Goal: Use online tool/utility: Use online tool/utility

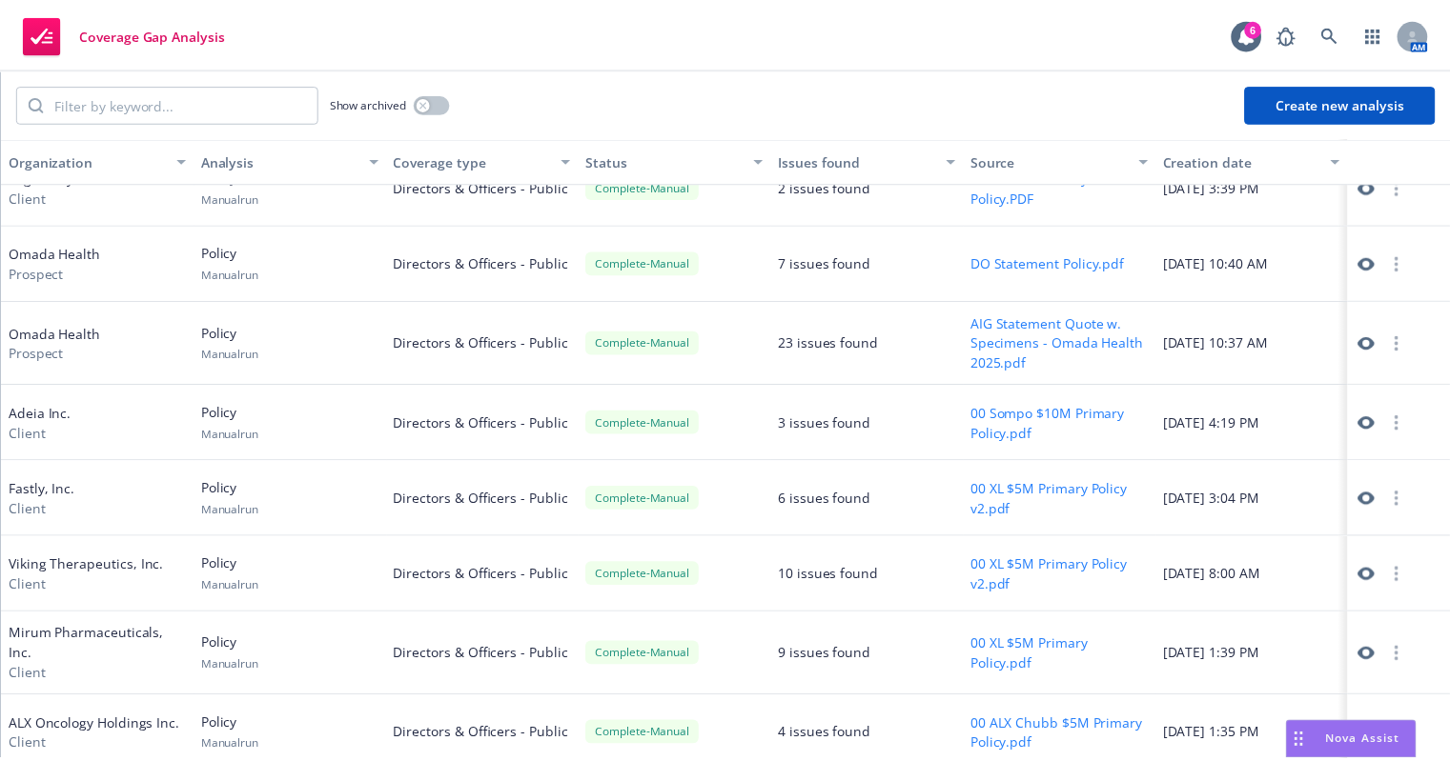
scroll to position [724, 0]
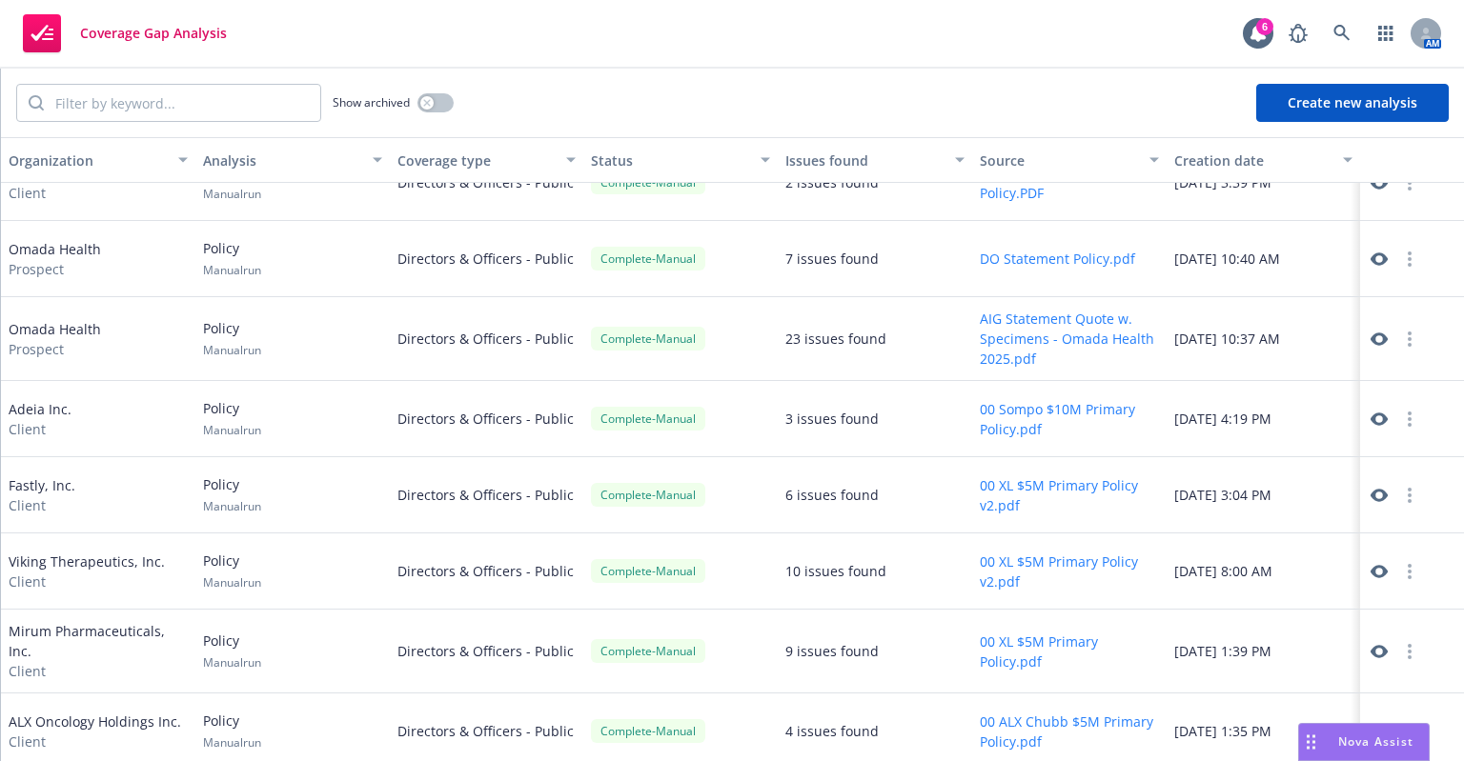
click at [1330, 103] on button "Create new analysis" at bounding box center [1352, 103] width 193 height 38
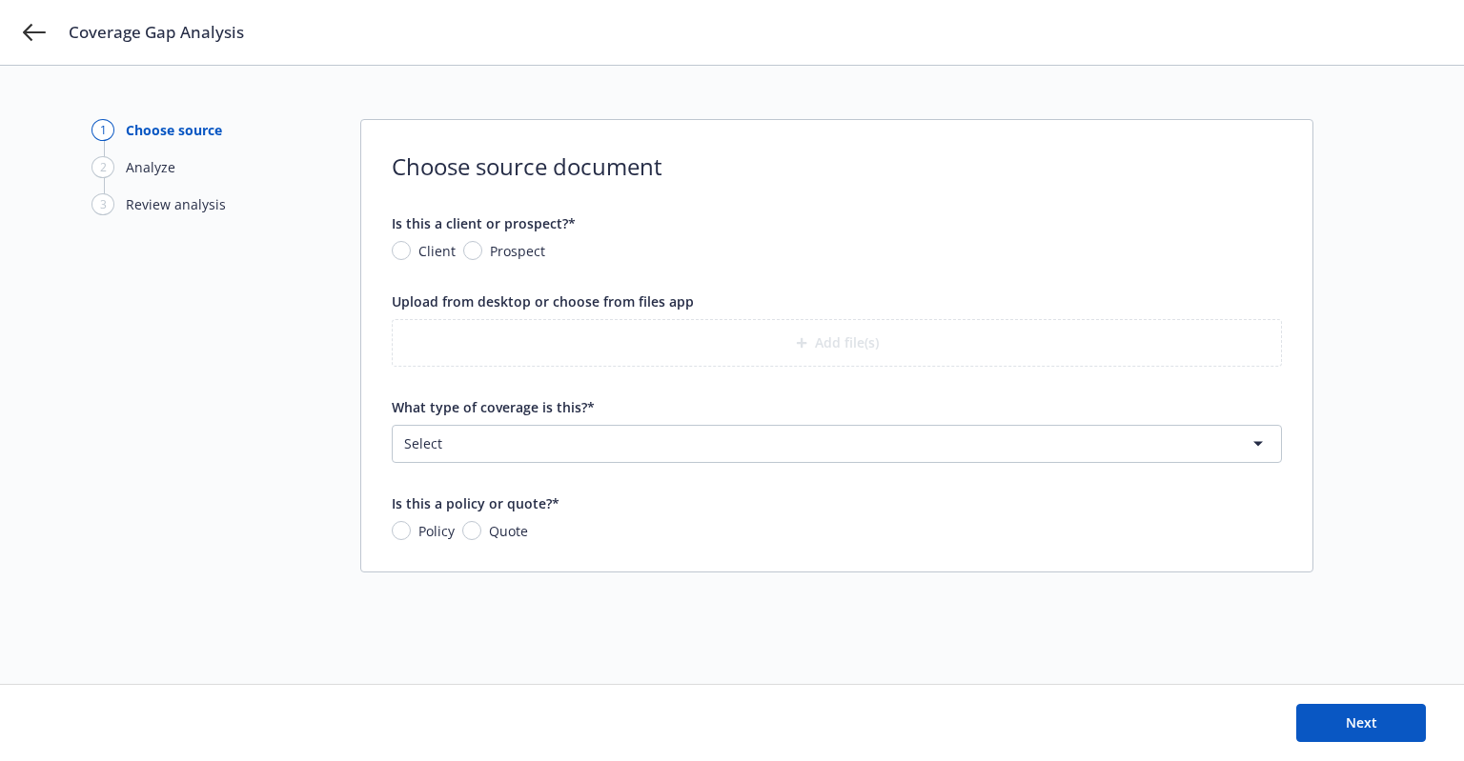
click at [427, 247] on span "Client" at bounding box center [436, 251] width 37 height 20
click at [411, 247] on input "Client" at bounding box center [401, 250] width 19 height 19
radio input "true"
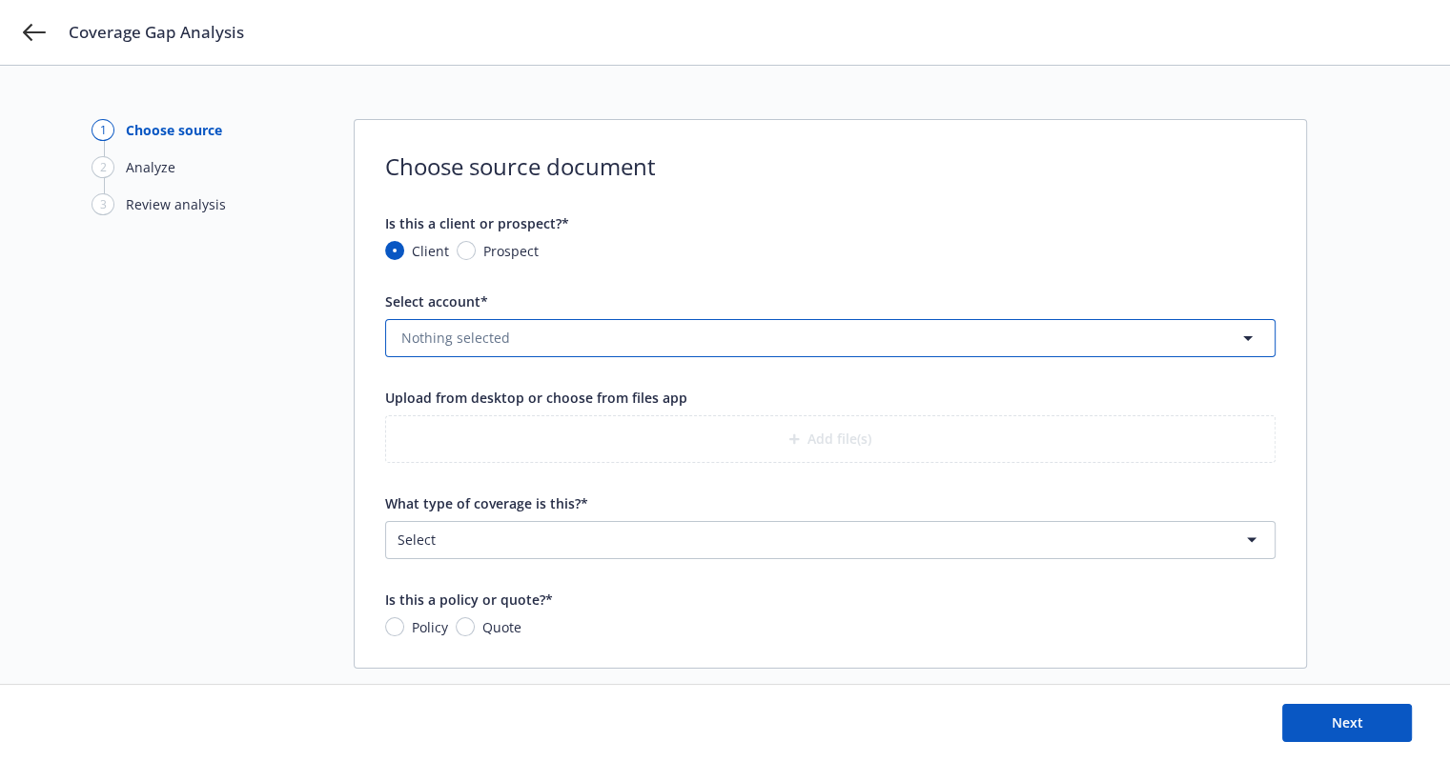
click at [454, 336] on span "Nothing selected" at bounding box center [455, 338] width 109 height 20
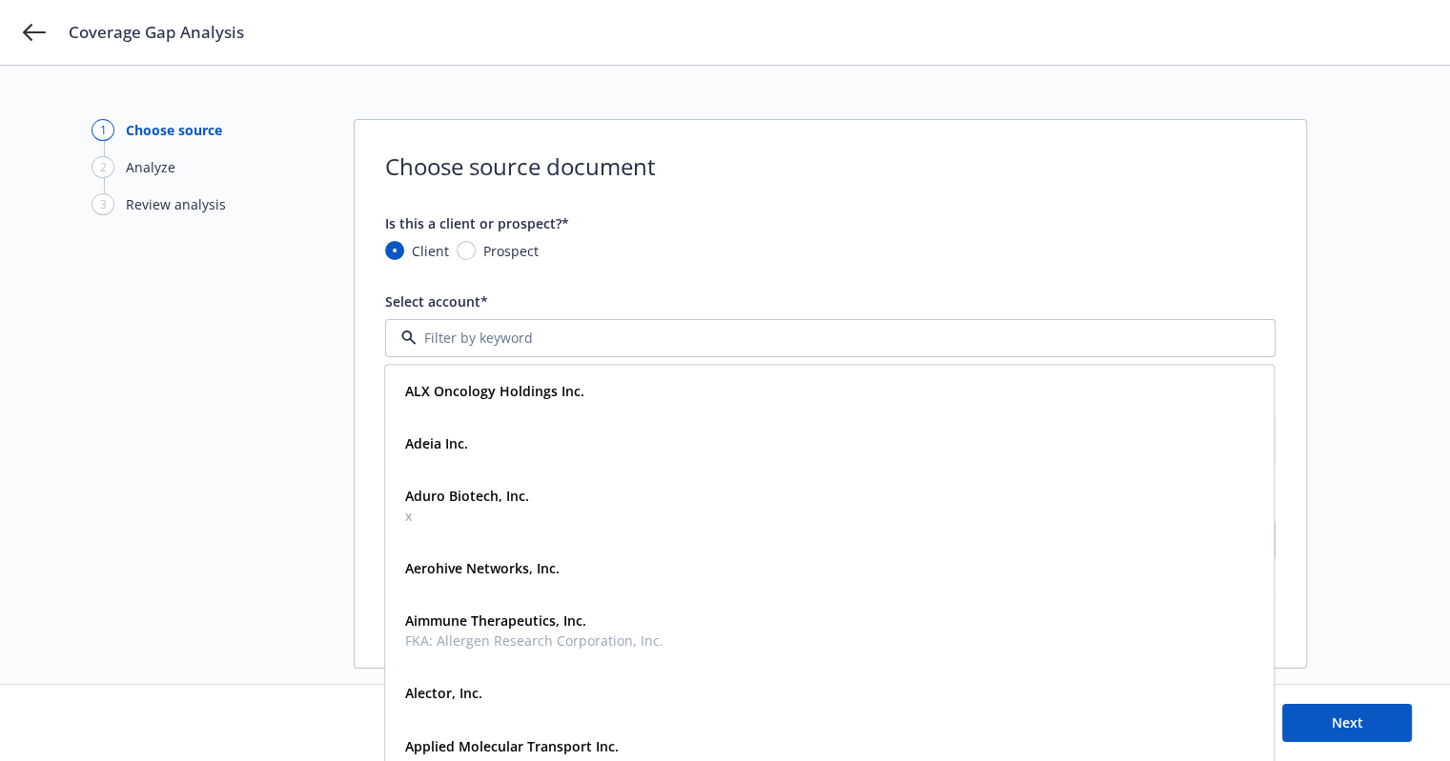
type input "x"
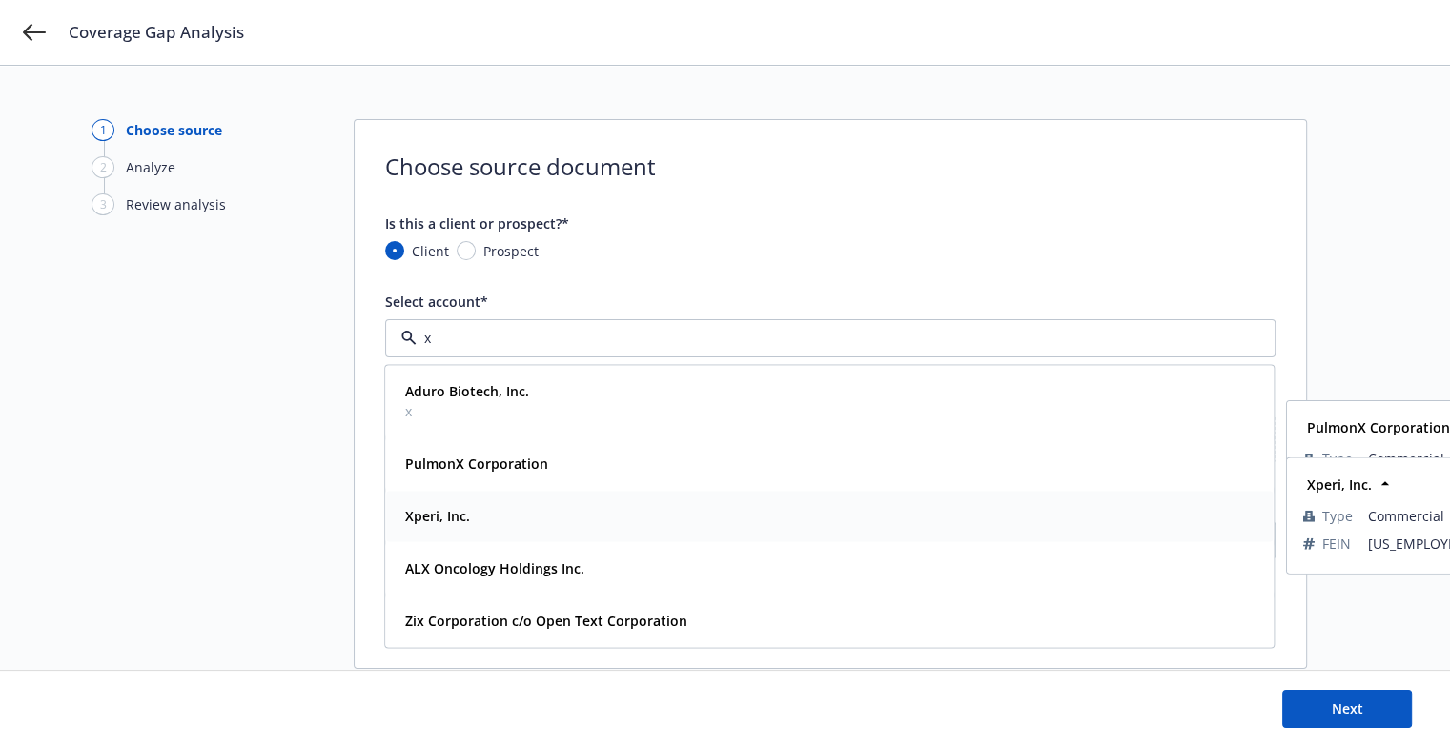
click at [441, 516] on strong "Xperi, Inc." at bounding box center [437, 516] width 65 height 18
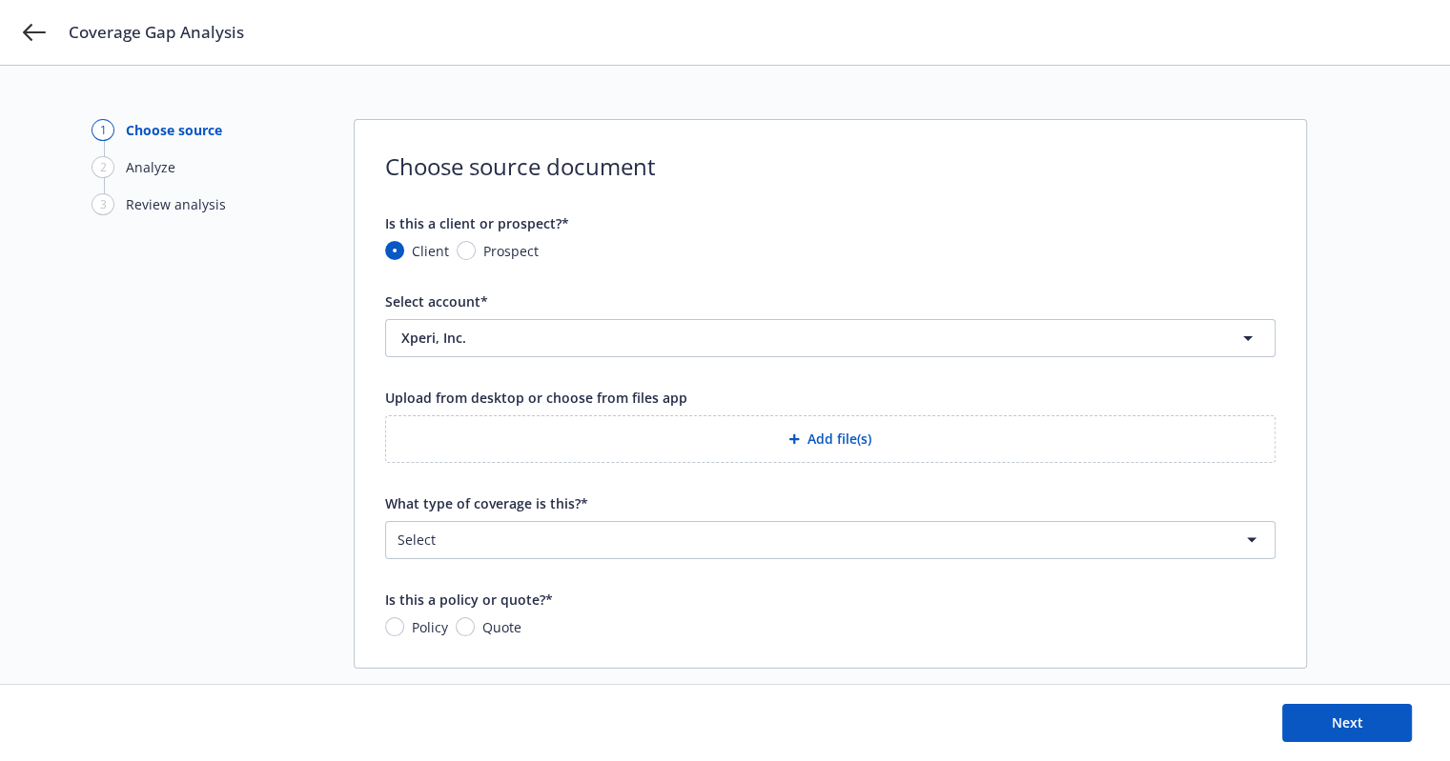
click at [801, 439] on div "button" at bounding box center [797, 439] width 19 height 11
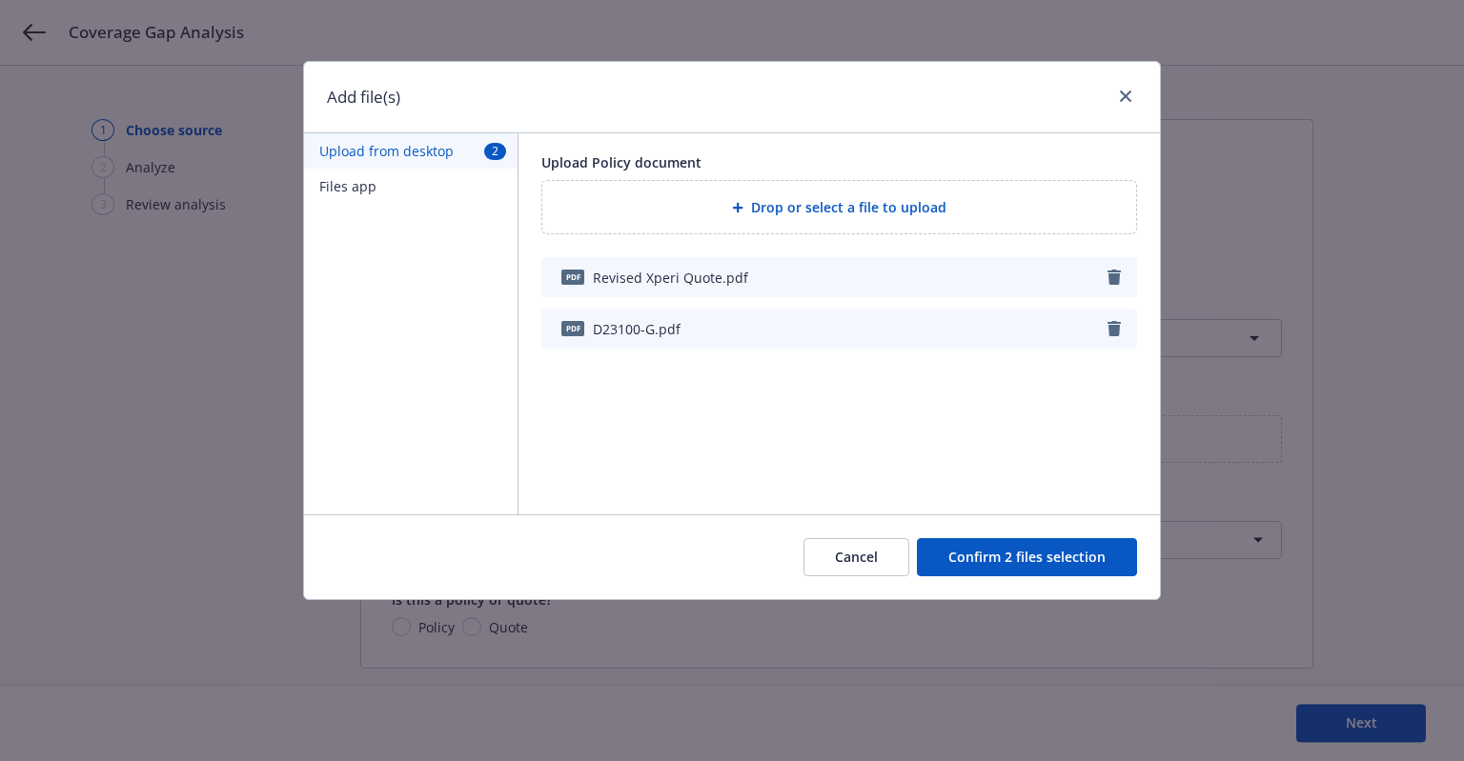
click at [999, 561] on button "Confirm 2 files selection" at bounding box center [1027, 557] width 220 height 38
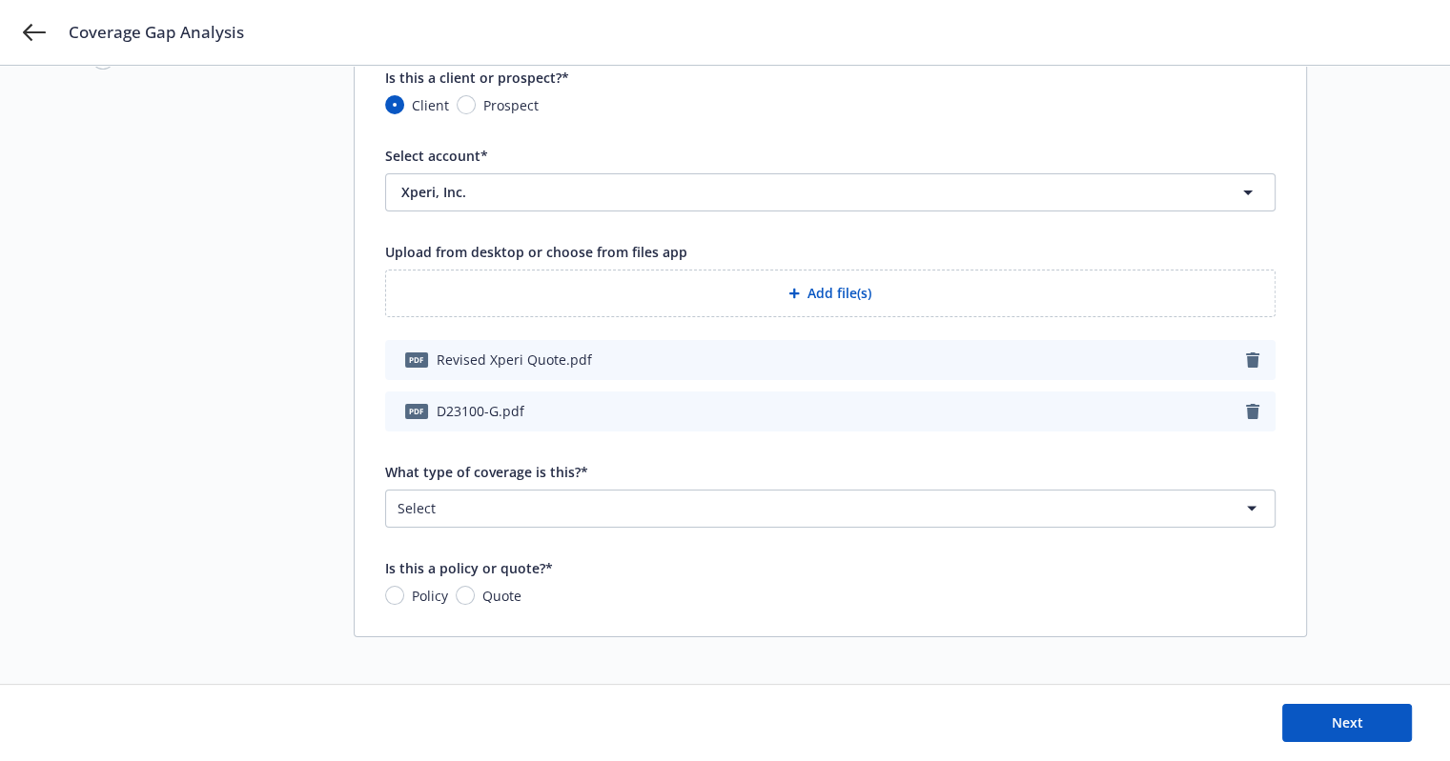
scroll to position [151, 0]
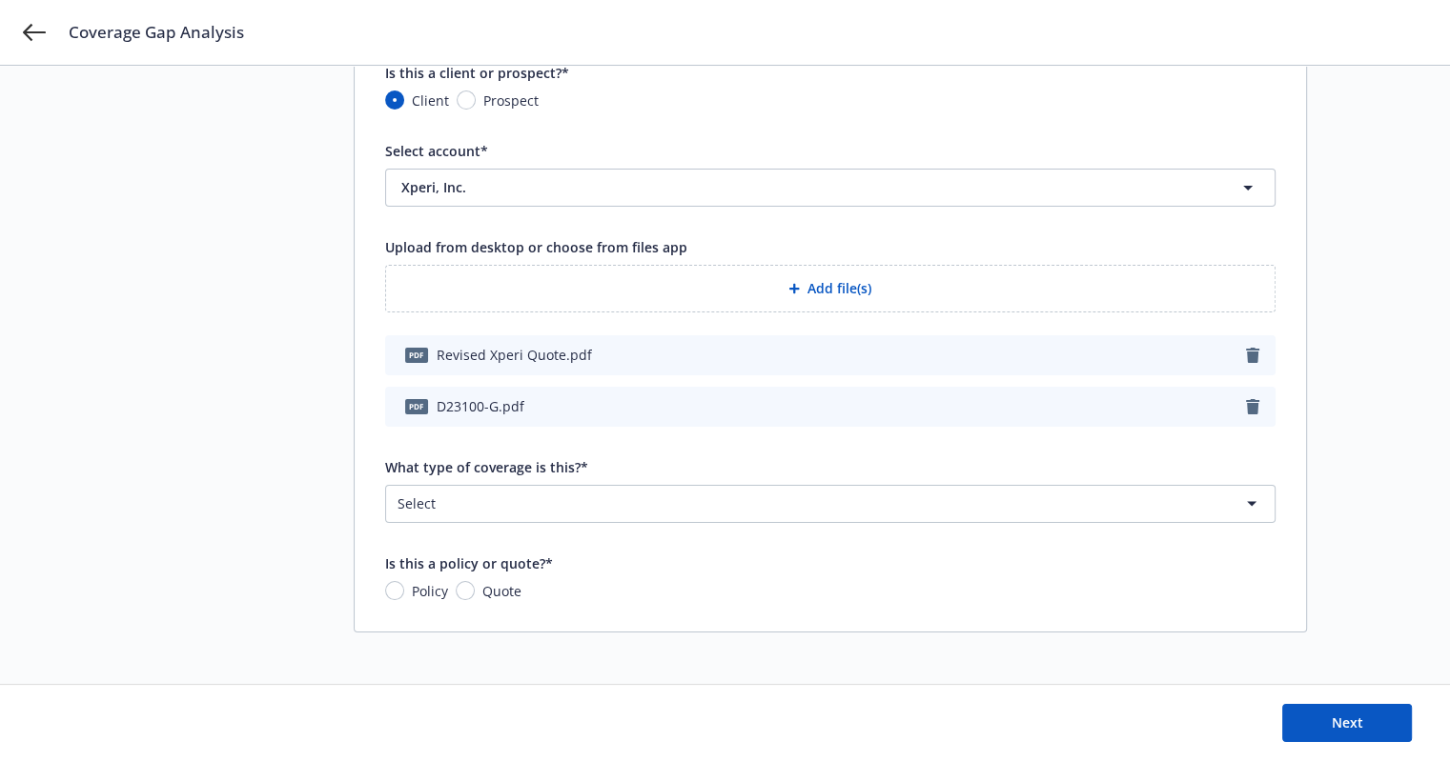
click at [610, 495] on html "Coverage Gap Analysis 1 Choose source 2 Analyze 3 Review analysis Choose source…" at bounding box center [725, 229] width 1450 height 761
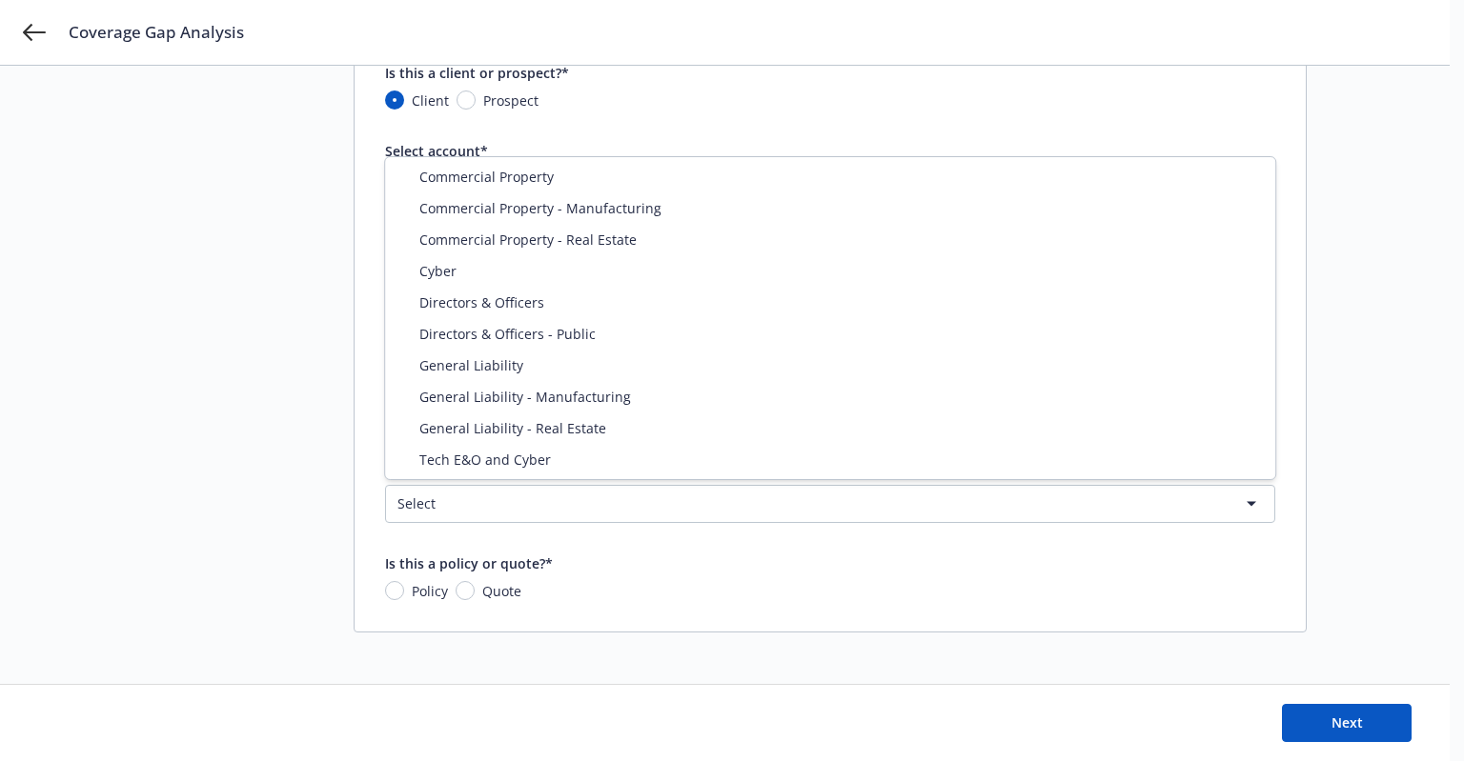
select select "DIRECTORS_AND_OFFICERS_PUBLIC"
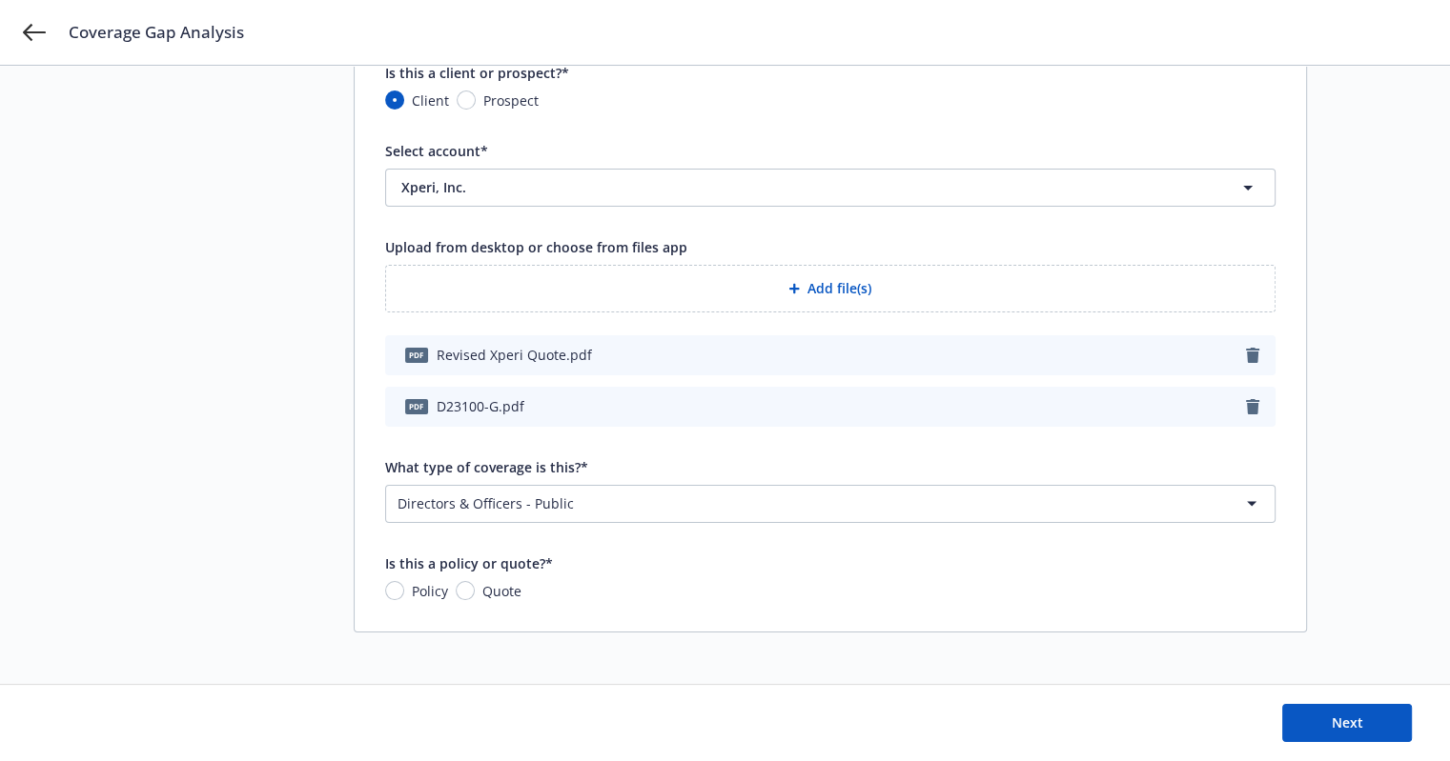
click at [427, 587] on span "Policy" at bounding box center [430, 591] width 36 height 20
click at [404, 587] on input "Policy" at bounding box center [394, 590] width 19 height 19
radio input "true"
click at [484, 590] on span "Quote" at bounding box center [501, 591] width 39 height 20
click at [475, 590] on input "Quote" at bounding box center [465, 590] width 19 height 19
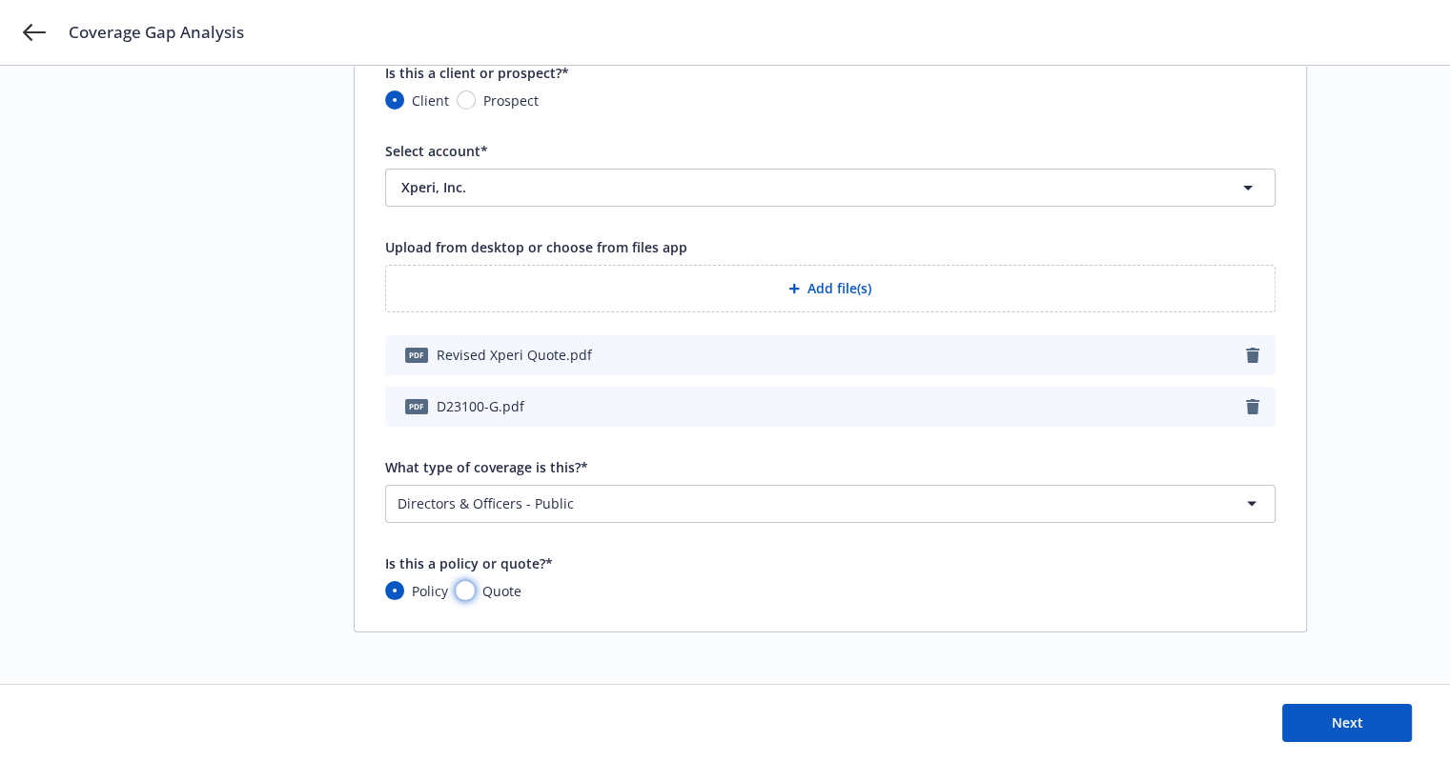
radio input "true"
click at [412, 585] on span "Policy" at bounding box center [430, 591] width 36 height 20
click at [404, 585] on input "Policy" at bounding box center [394, 590] width 19 height 19
radio input "true"
click at [1380, 725] on button "Next" at bounding box center [1347, 723] width 130 height 38
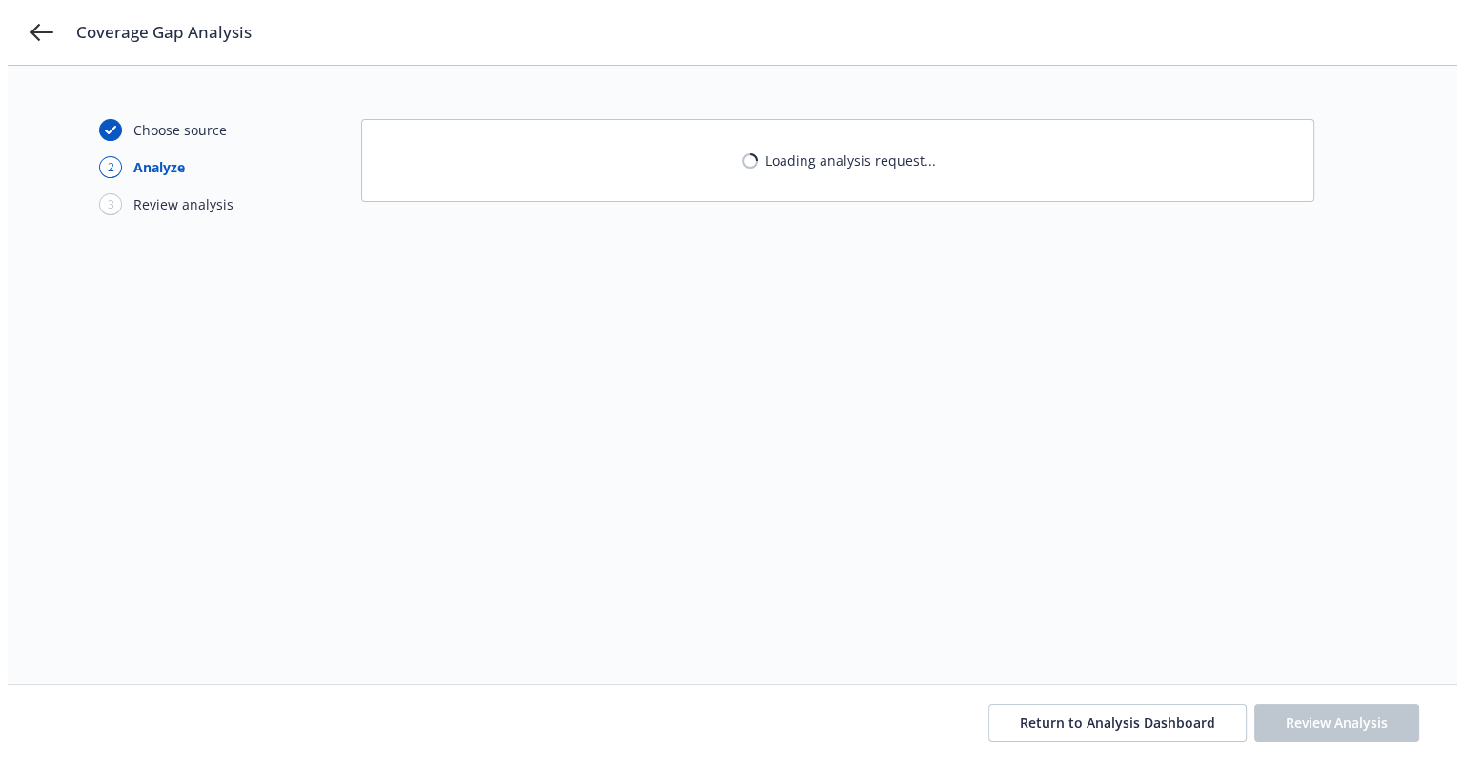
scroll to position [0, 0]
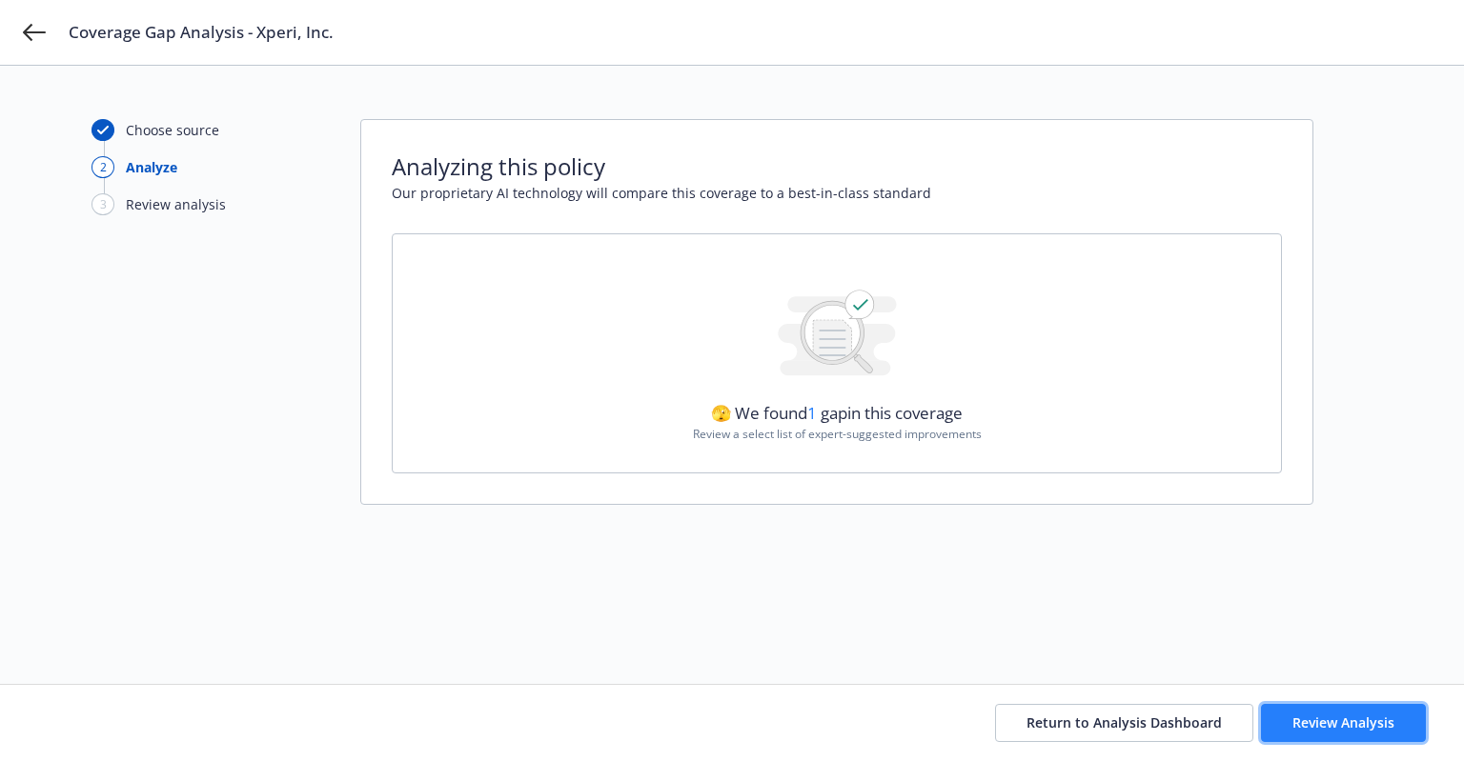
click at [1357, 727] on span "Review Analysis" at bounding box center [1343, 723] width 102 height 18
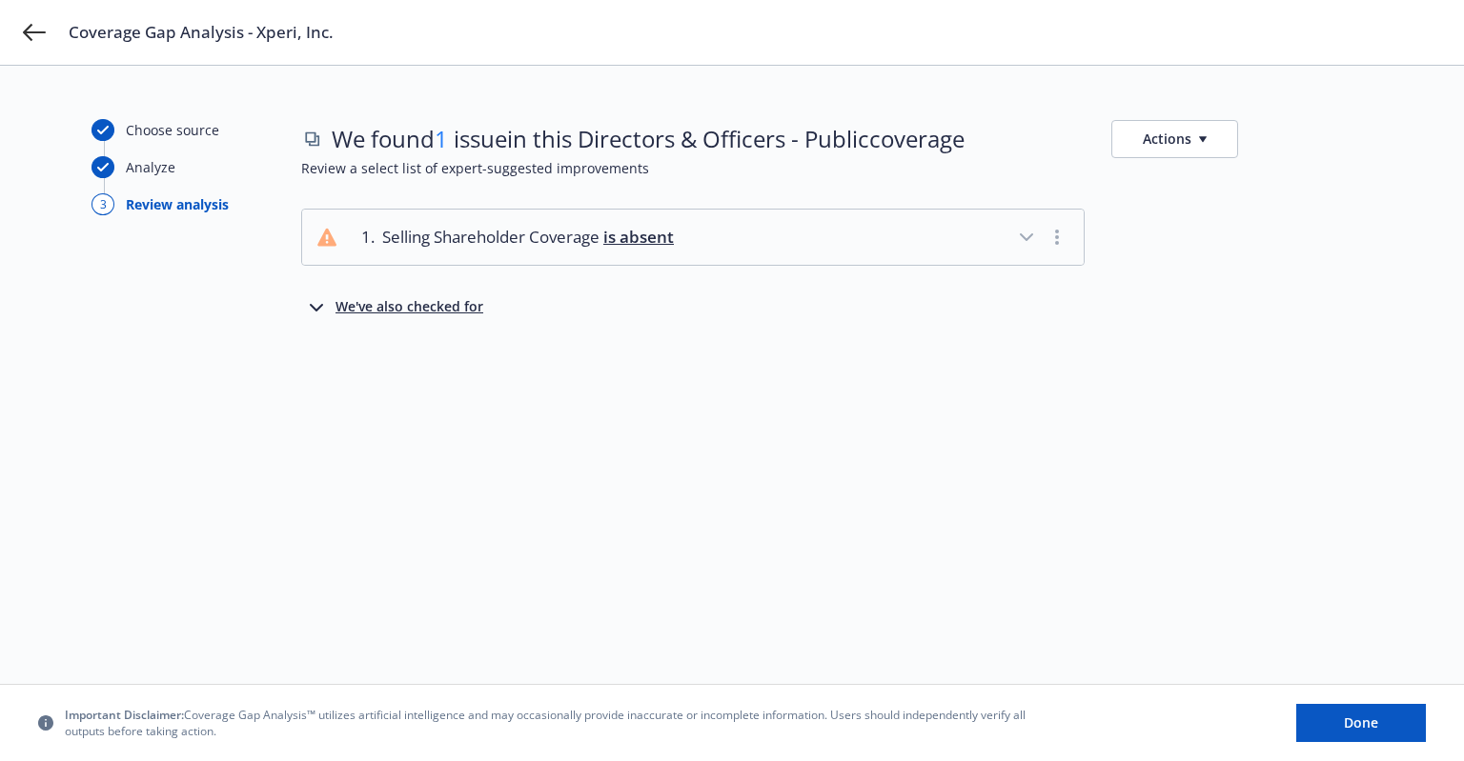
click at [427, 299] on div "We've also checked for" at bounding box center [409, 307] width 148 height 23
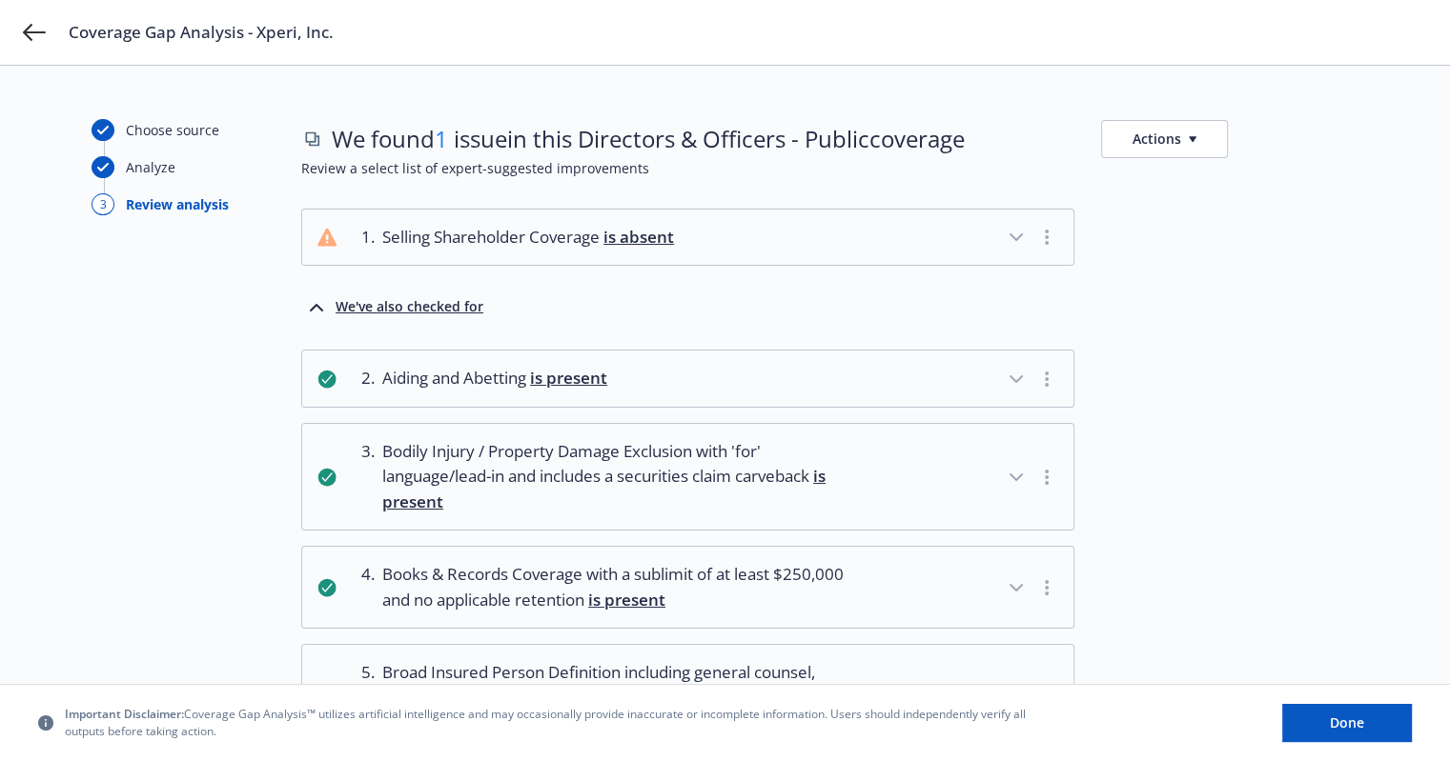
click at [1183, 133] on button "Actions" at bounding box center [1164, 139] width 127 height 38
click at [1163, 144] on button "Actions" at bounding box center [1164, 139] width 127 height 38
click at [1163, 227] on link "Copy full list of what we’ve checked for" at bounding box center [1255, 220] width 308 height 38
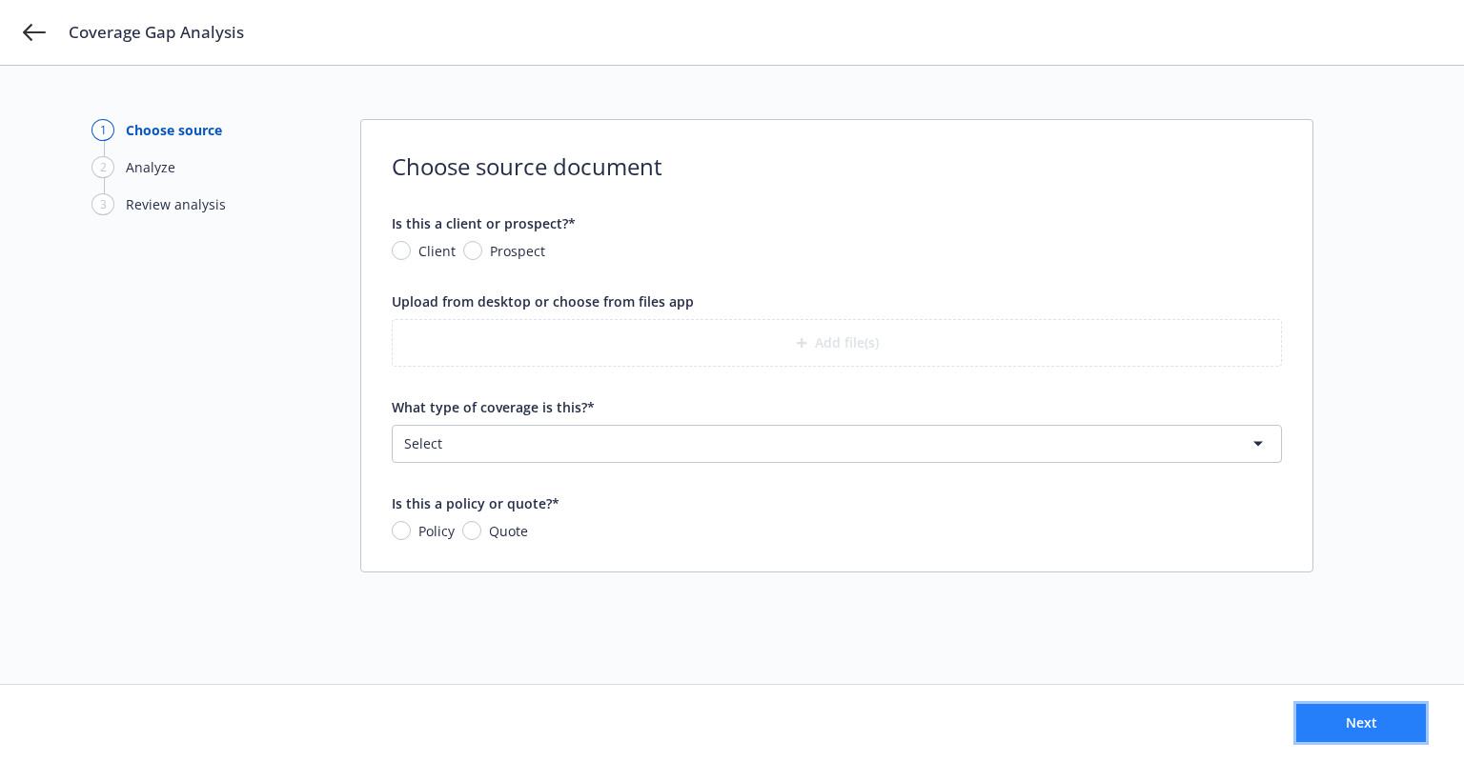
click at [1376, 713] on button "Next" at bounding box center [1361, 723] width 130 height 38
